Goal: Information Seeking & Learning: Learn about a topic

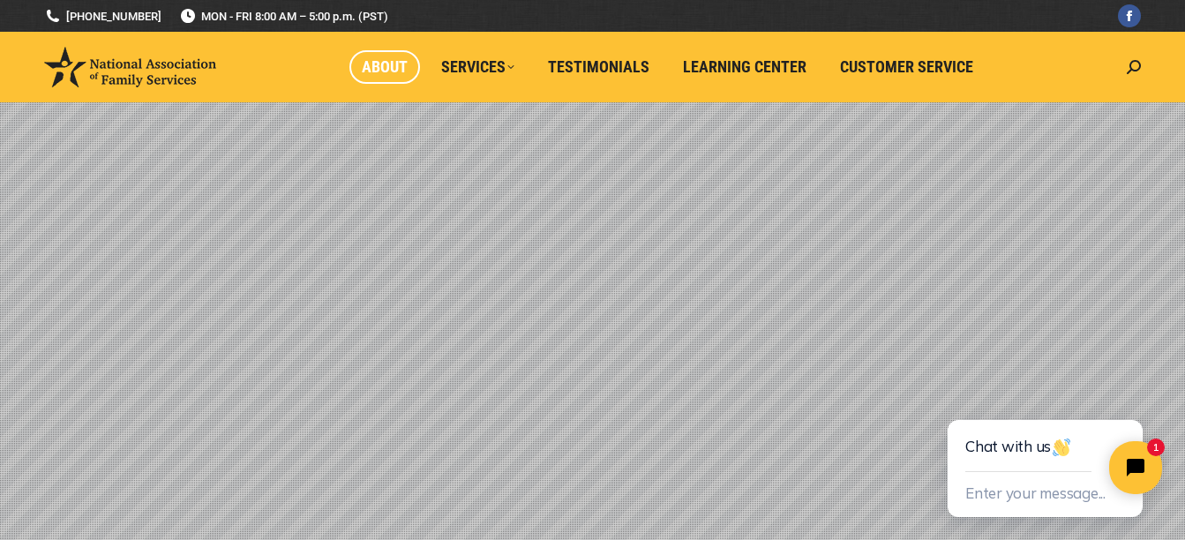
click at [382, 58] on span "About" at bounding box center [385, 66] width 46 height 19
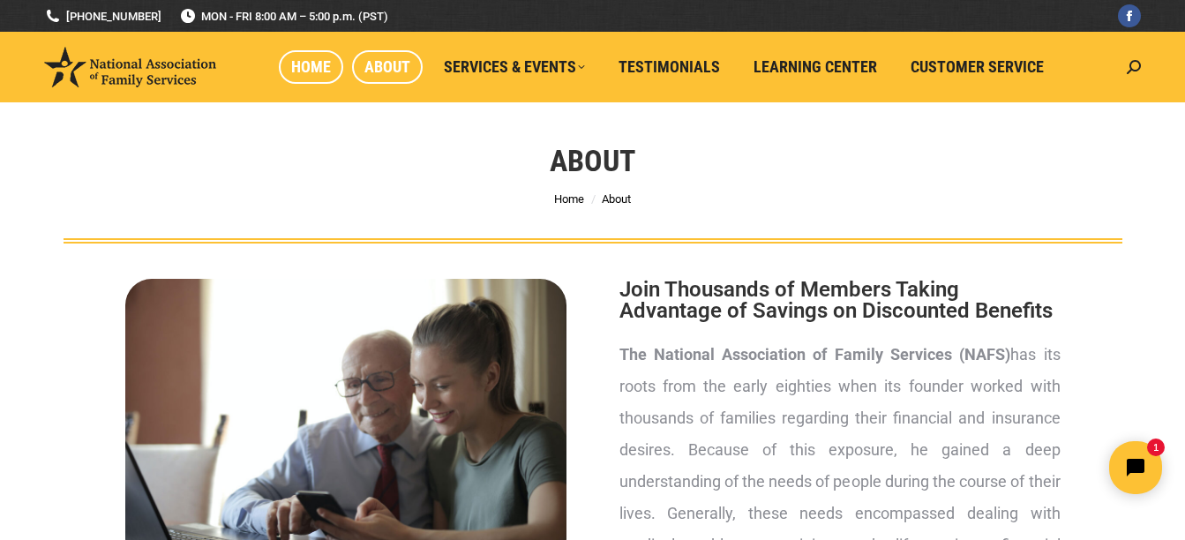
click at [322, 73] on span "Home" at bounding box center [311, 66] width 40 height 19
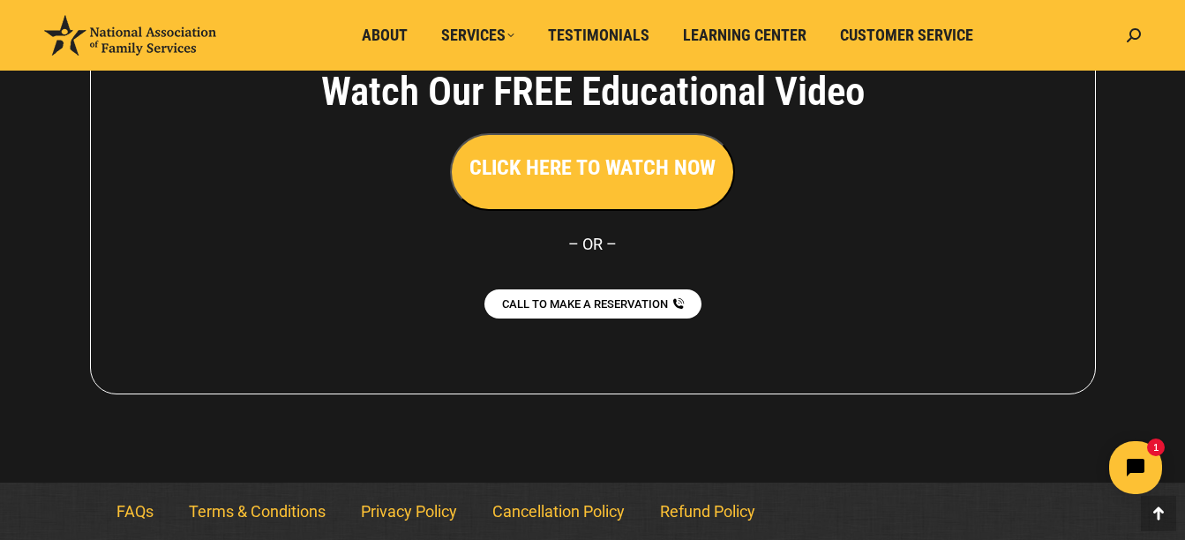
scroll to position [4094, 0]
click at [134, 503] on link "FAQs" at bounding box center [135, 511] width 72 height 41
